Goal: Task Accomplishment & Management: Manage account settings

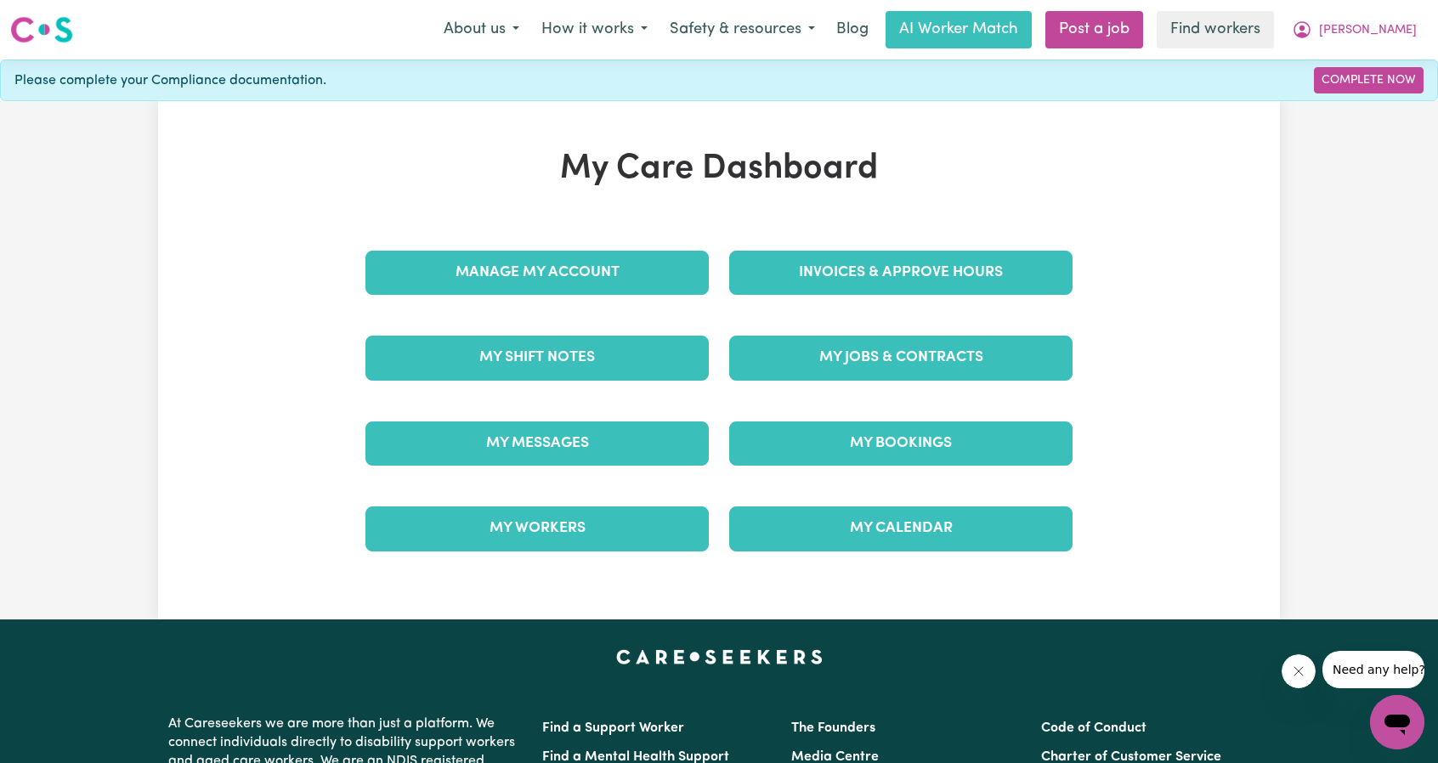
click at [932, 310] on div "Invoices & Approve Hours" at bounding box center [901, 272] width 364 height 85
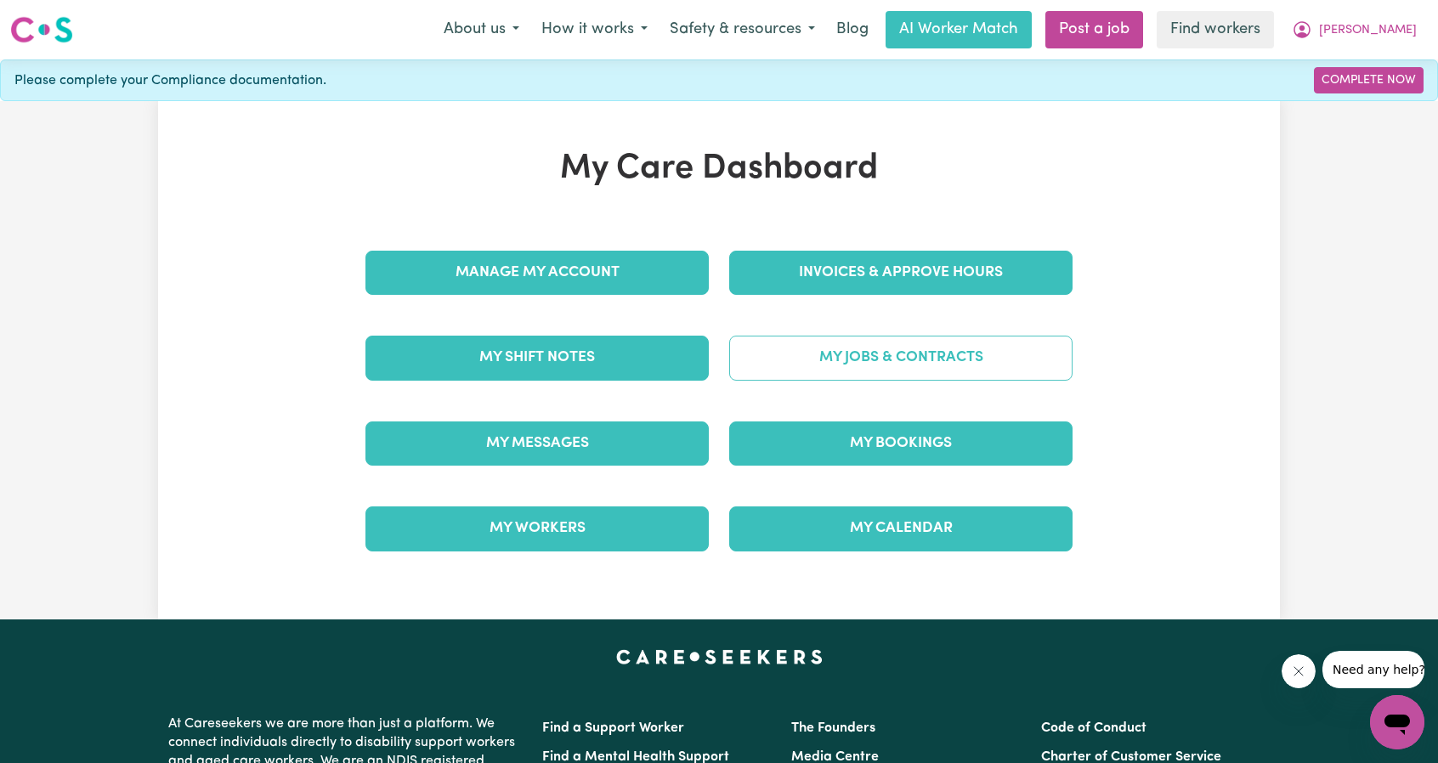
click at [867, 366] on link "My Jobs & Contracts" at bounding box center [900, 358] width 343 height 44
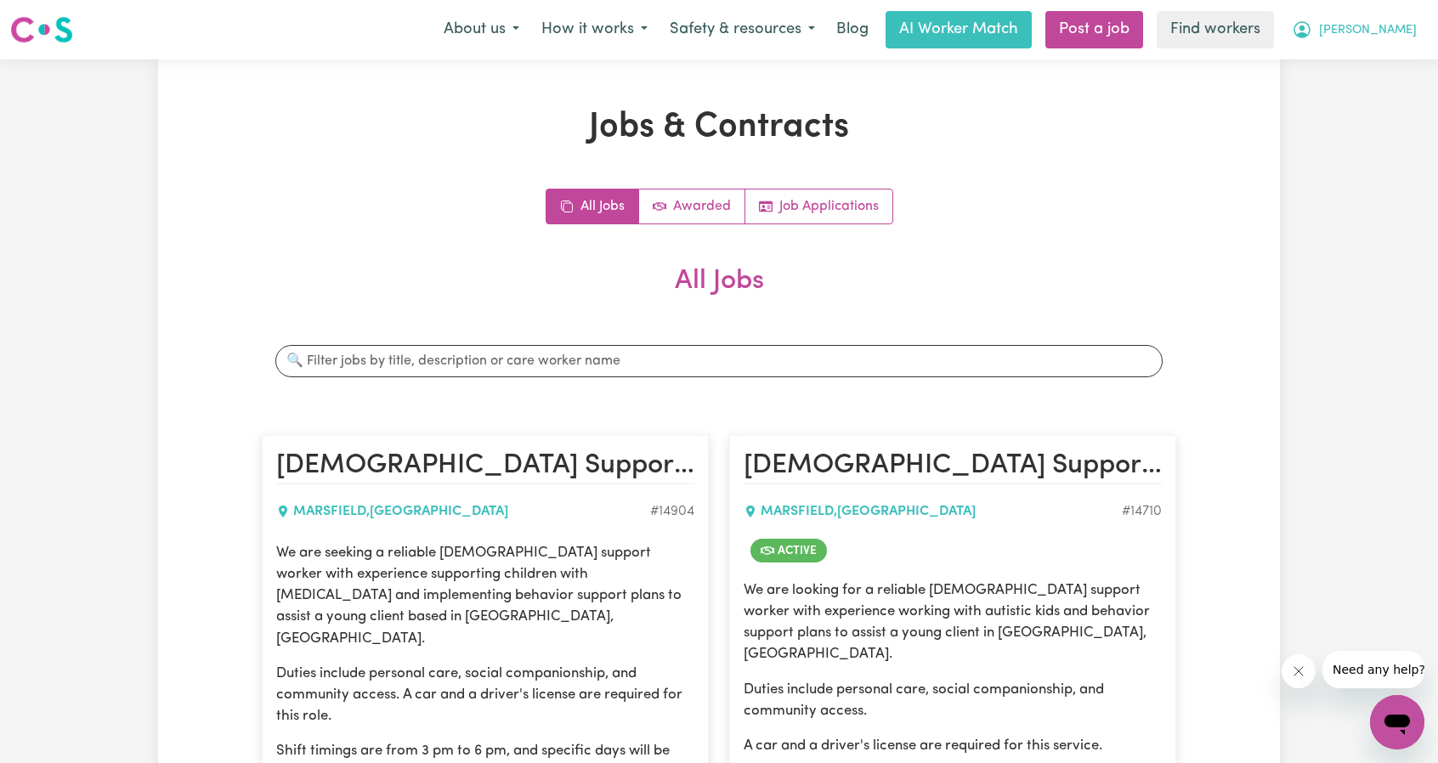
click at [1385, 37] on button "[PERSON_NAME]" at bounding box center [1354, 30] width 147 height 36
click at [1367, 105] on link "Logout" at bounding box center [1360, 98] width 134 height 32
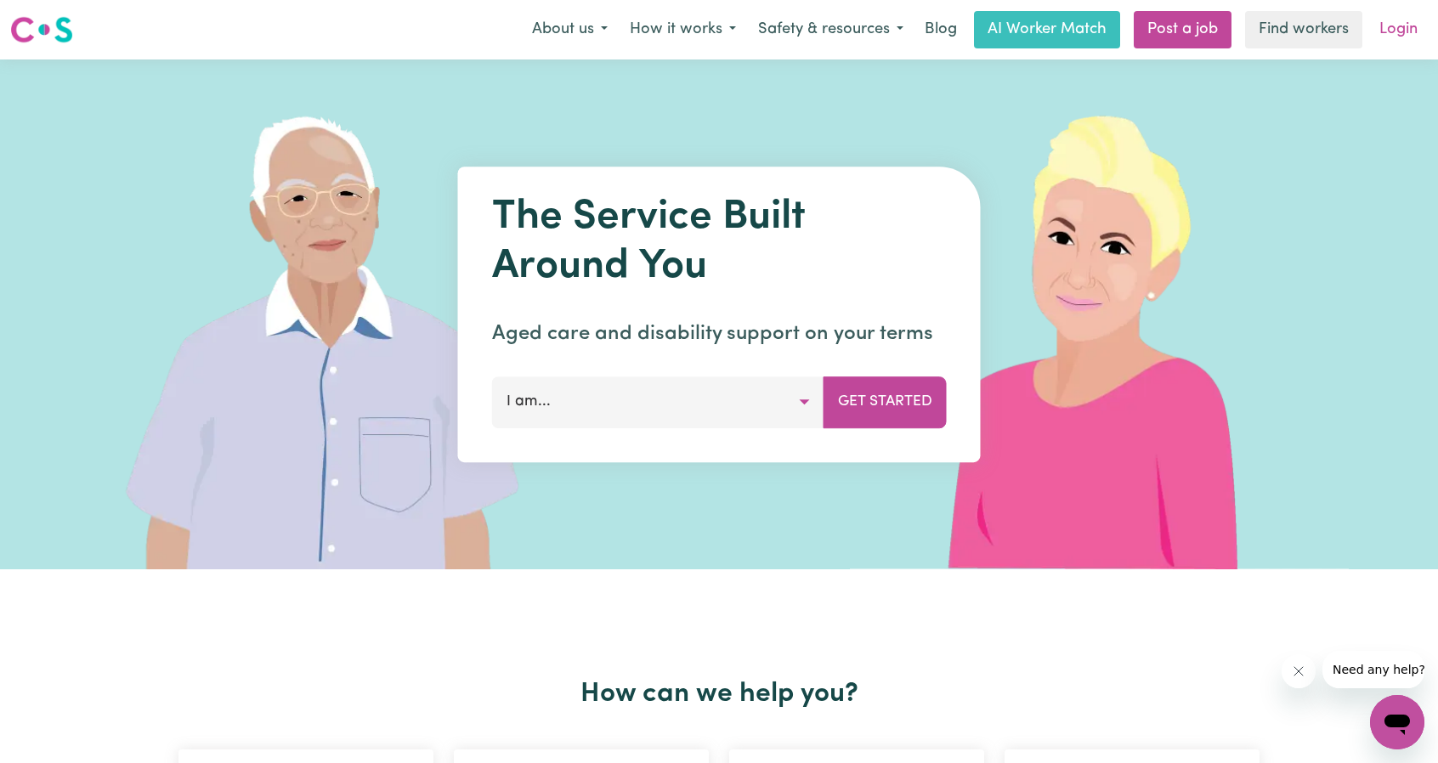
click at [1397, 42] on link "Login" at bounding box center [1398, 29] width 59 height 37
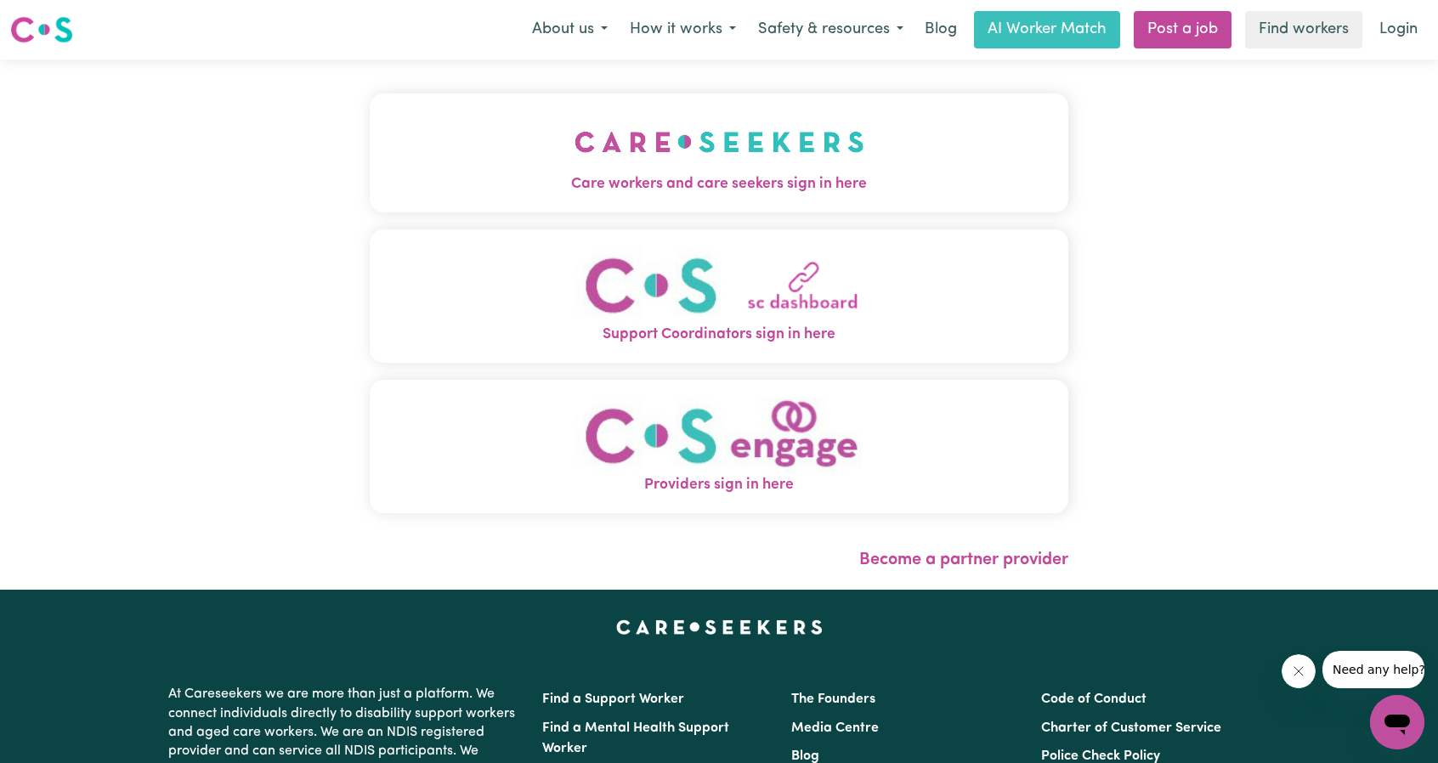
click at [571, 191] on span "Care workers and care seekers sign in here" at bounding box center [719, 184] width 699 height 22
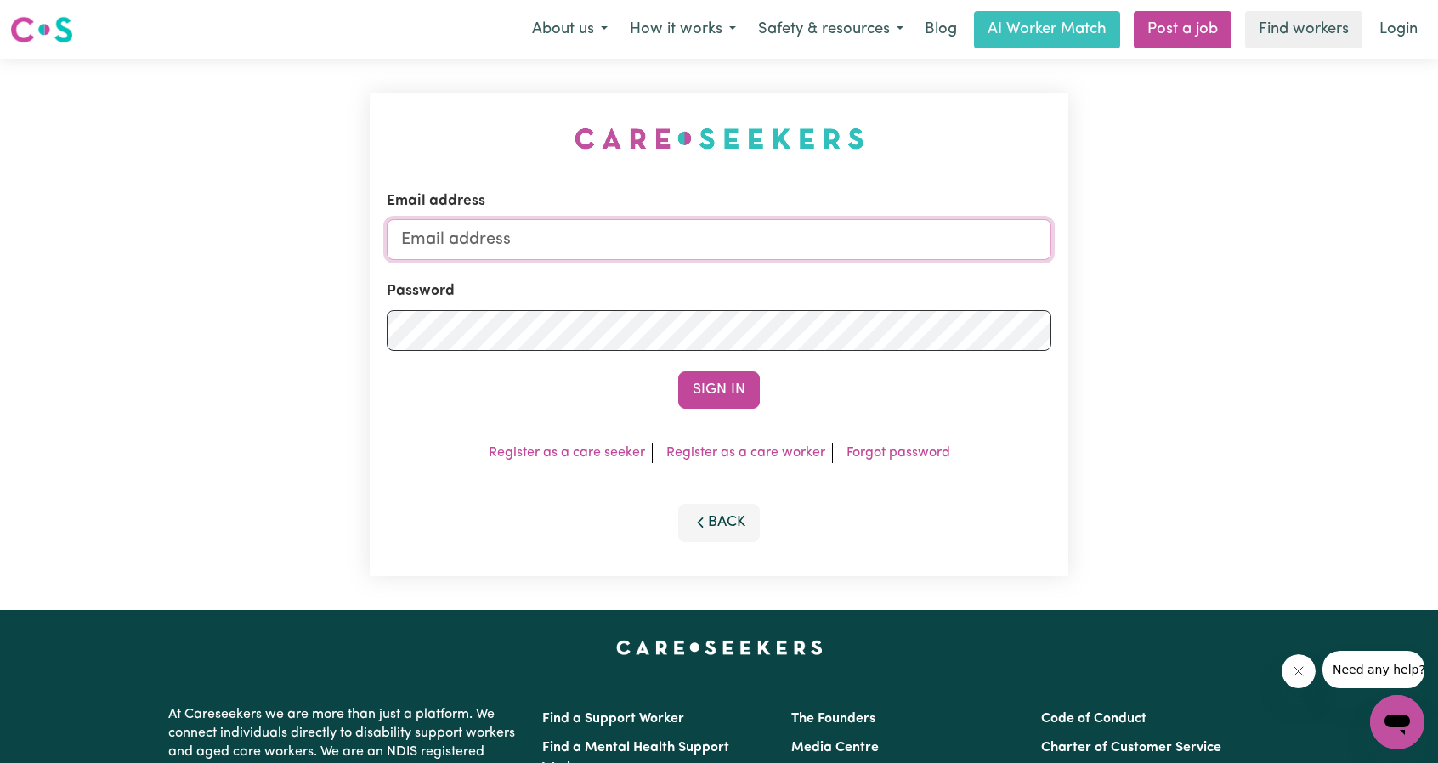
click at [642, 234] on input "Email address" at bounding box center [719, 239] width 665 height 41
drag, startPoint x: 491, startPoint y: 240, endPoint x: 896, endPoint y: 281, distance: 406.6
click at [899, 269] on form "Email address [EMAIL_ADDRESS][PERSON_NAME][DOMAIN_NAME] Password Sign In" at bounding box center [719, 299] width 665 height 218
type input "[EMAIL_ADDRESS][DOMAIN_NAME]"
click at [730, 399] on button "Sign In" at bounding box center [719, 389] width 82 height 37
